Goal: Use online tool/utility: Utilize a website feature to perform a specific function

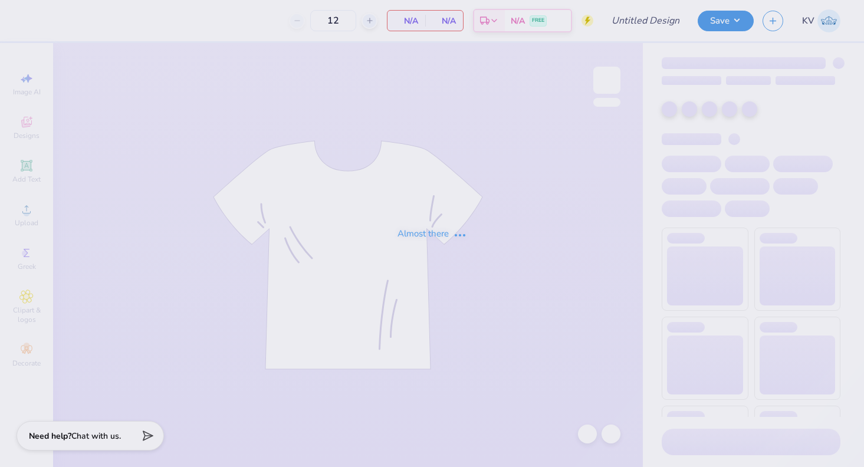
type input "ADPI Bella Canvas Tops"
type input "525"
type input "ADPI Bella Canvas Tops"
type input "525"
type input "ADPI Bella Canvas Tops"
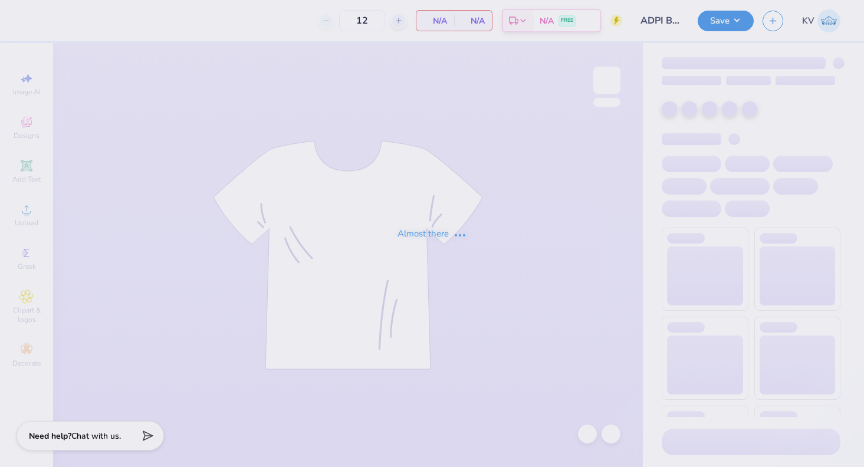
type input "540"
